Goal: Navigation & Orientation: Find specific page/section

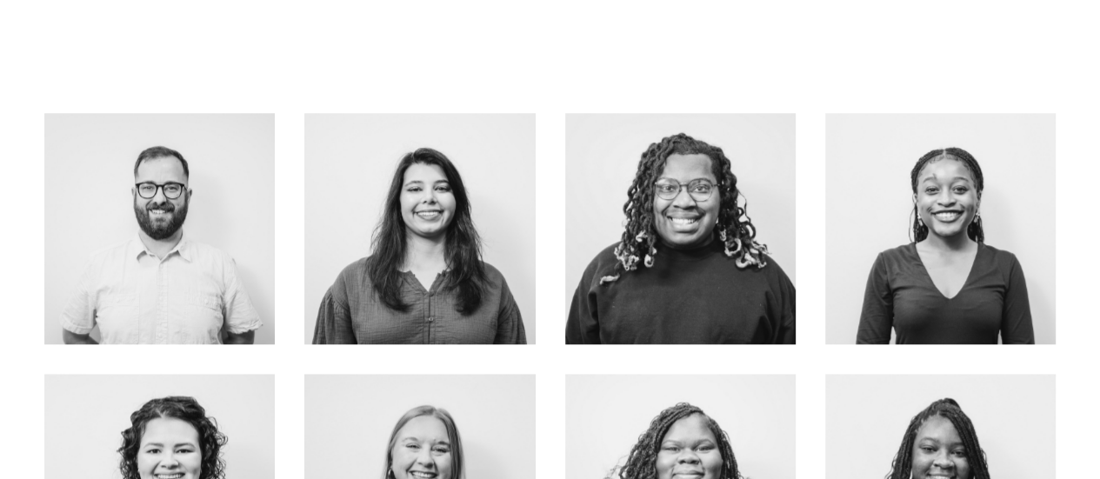
scroll to position [883, 0]
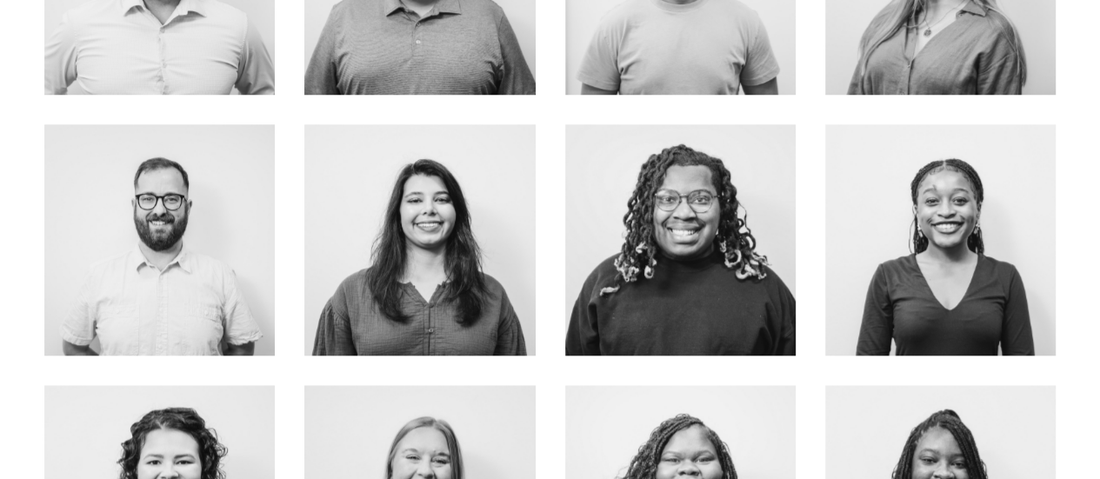
click at [127, 227] on div at bounding box center [159, 239] width 230 height 230
click at [171, 269] on link "about me" at bounding box center [159, 276] width 138 height 46
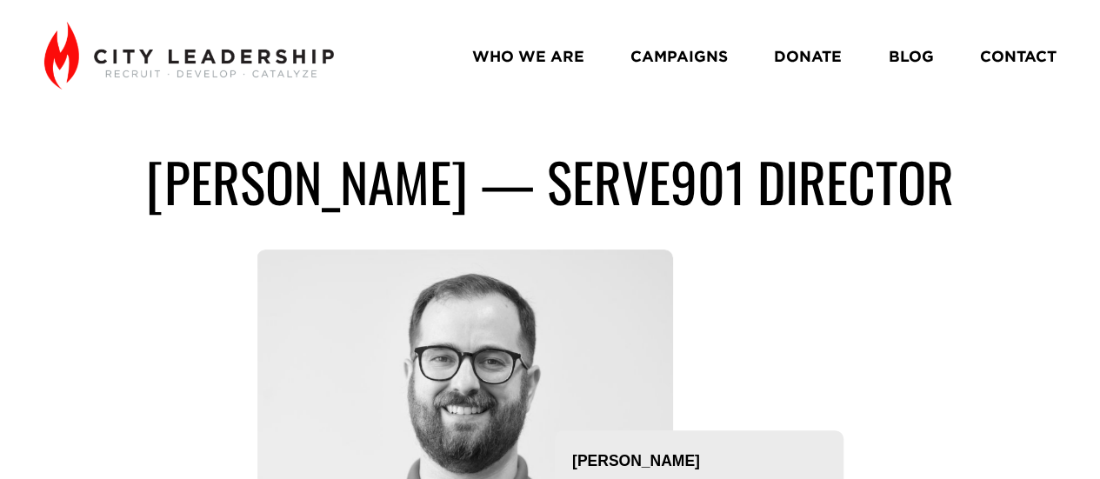
click at [540, 48] on link "WHO WE ARE" at bounding box center [528, 56] width 112 height 30
